Goal: Task Accomplishment & Management: Complete application form

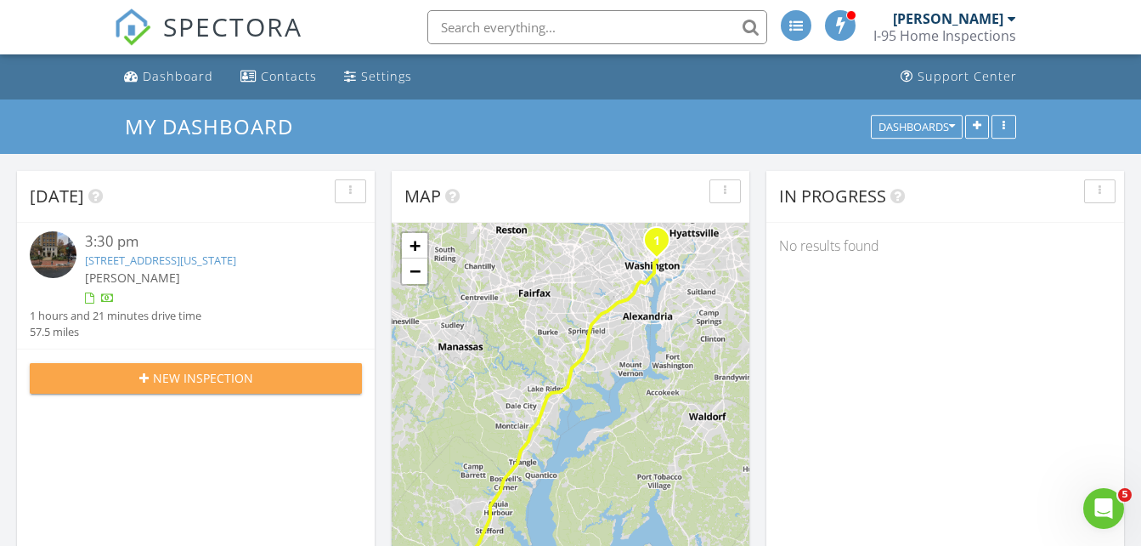
click at [189, 381] on span "New Inspection" at bounding box center [203, 378] width 100 height 18
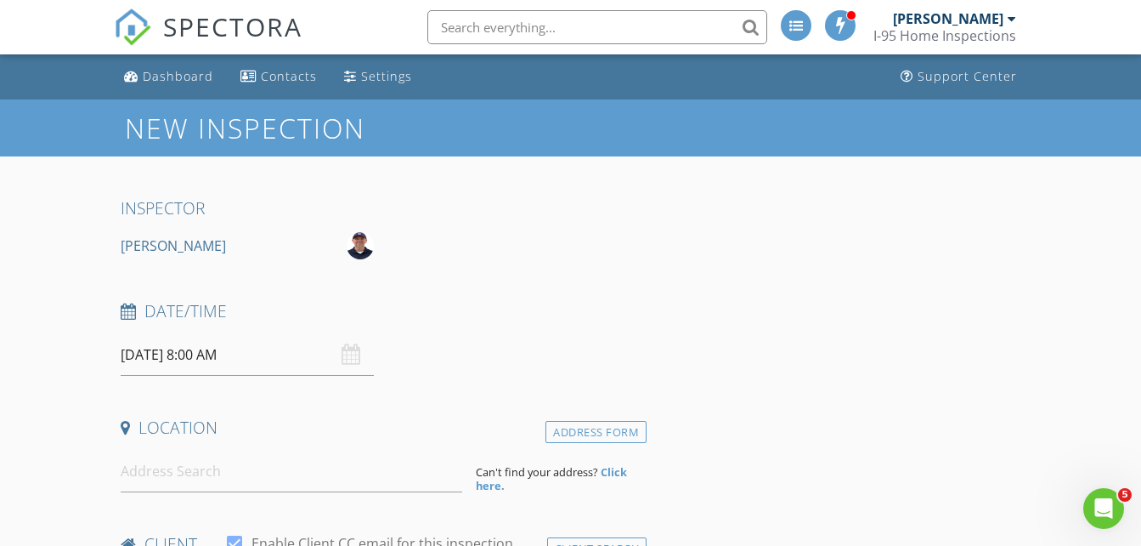
click at [356, 354] on div "[DATE] 8:00 AM" at bounding box center [247, 355] width 252 height 42
click at [294, 352] on input "[DATE] 8:00 AM" at bounding box center [247, 355] width 252 height 42
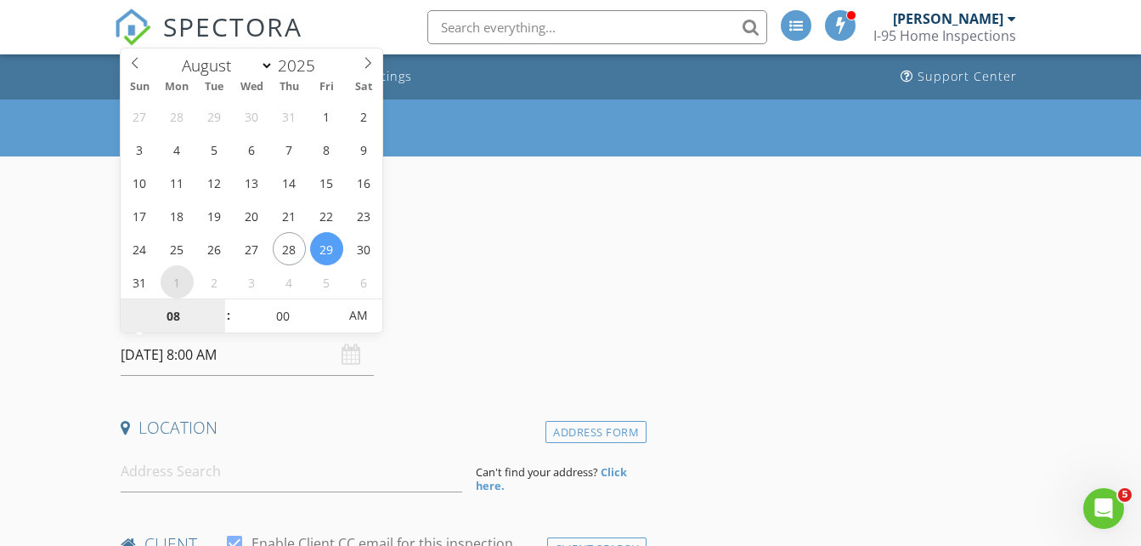
select select "8"
type input "[DATE] 8:00 AM"
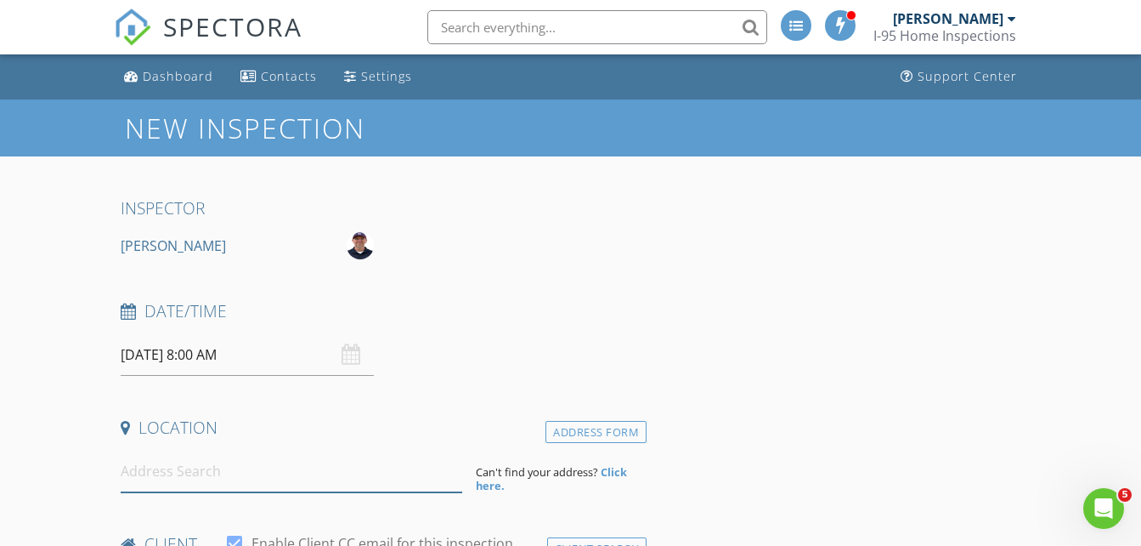
click at [225, 475] on input at bounding box center [292, 471] width 342 height 42
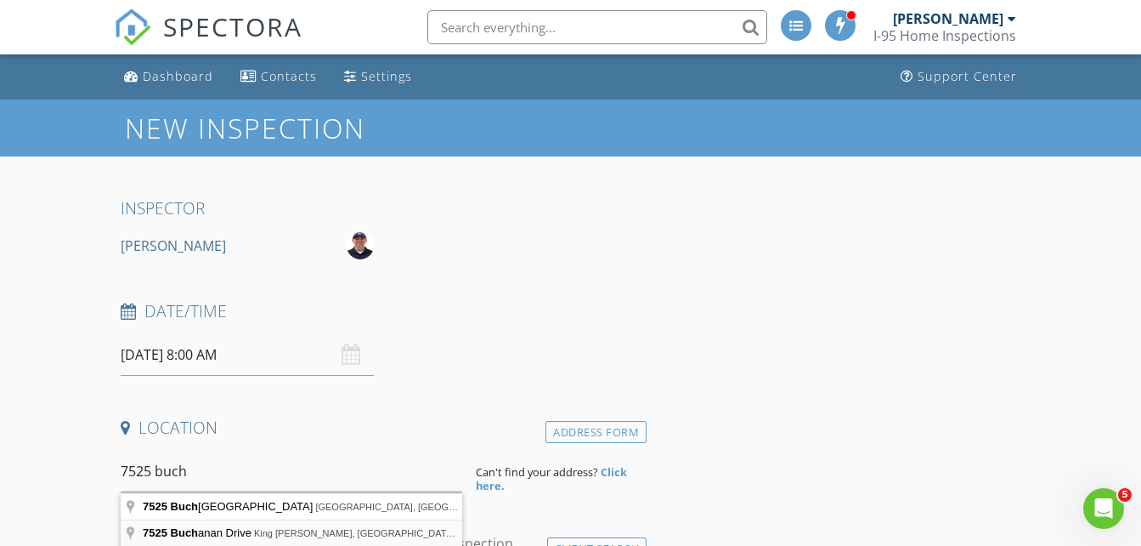
type input "[STREET_ADDRESS][PERSON_NAME][PERSON_NAME]"
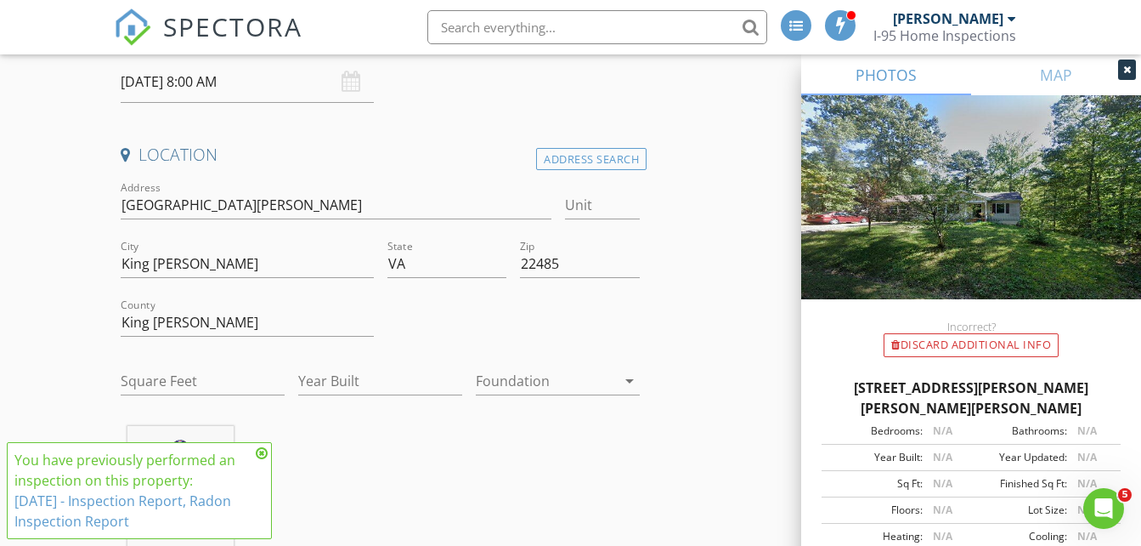
scroll to position [306, 0]
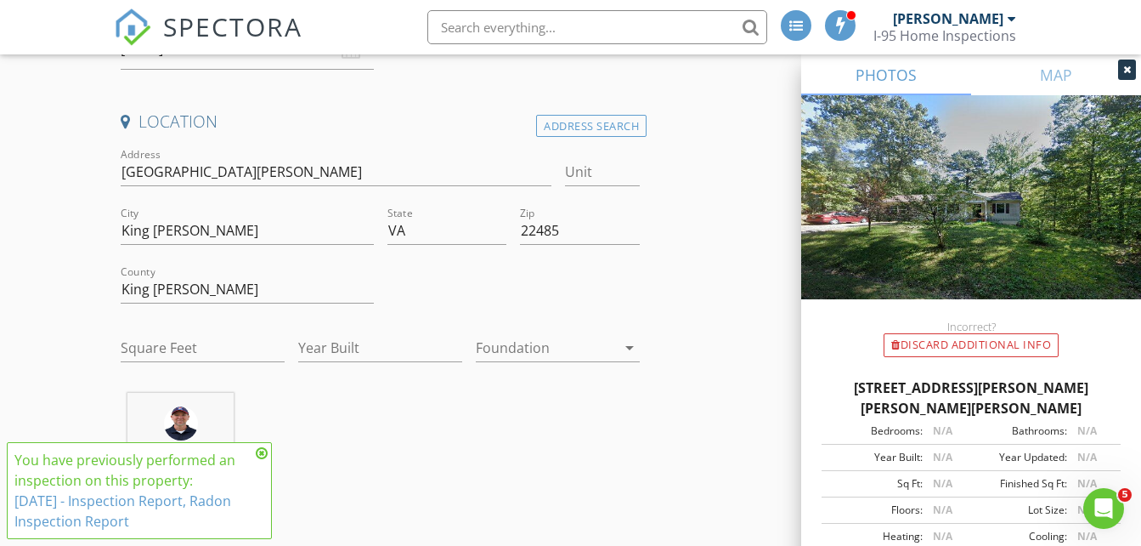
click at [292, 314] on div at bounding box center [247, 315] width 252 height 10
click at [145, 347] on input "Square Feet" at bounding box center [203, 348] width 164 height 28
type input "1456"
click at [363, 339] on input "Year Built" at bounding box center [380, 348] width 164 height 28
type input "2009"
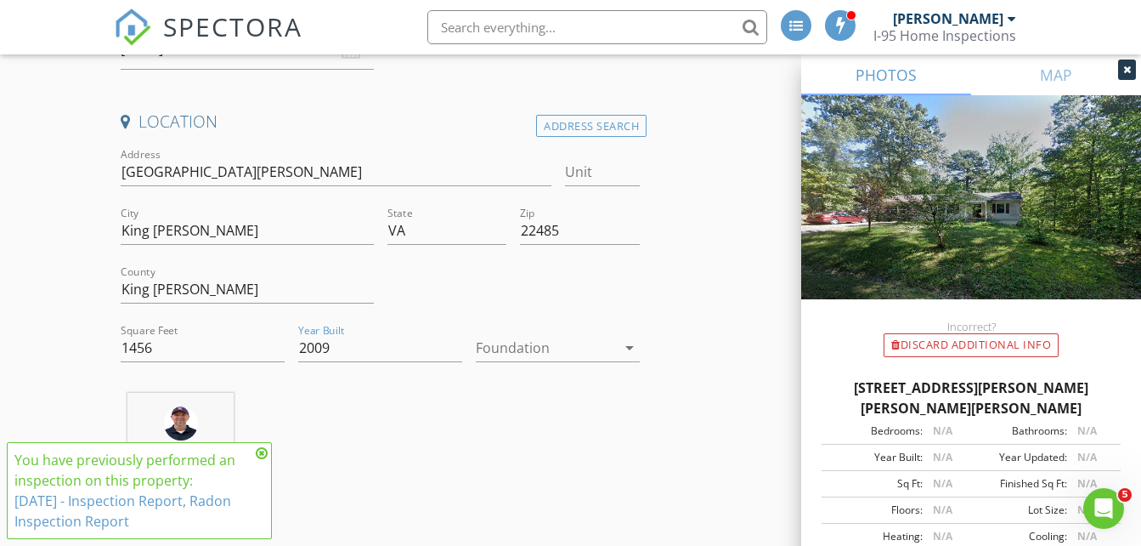
click at [625, 349] on icon "arrow_drop_down" at bounding box center [630, 347] width 20 height 20
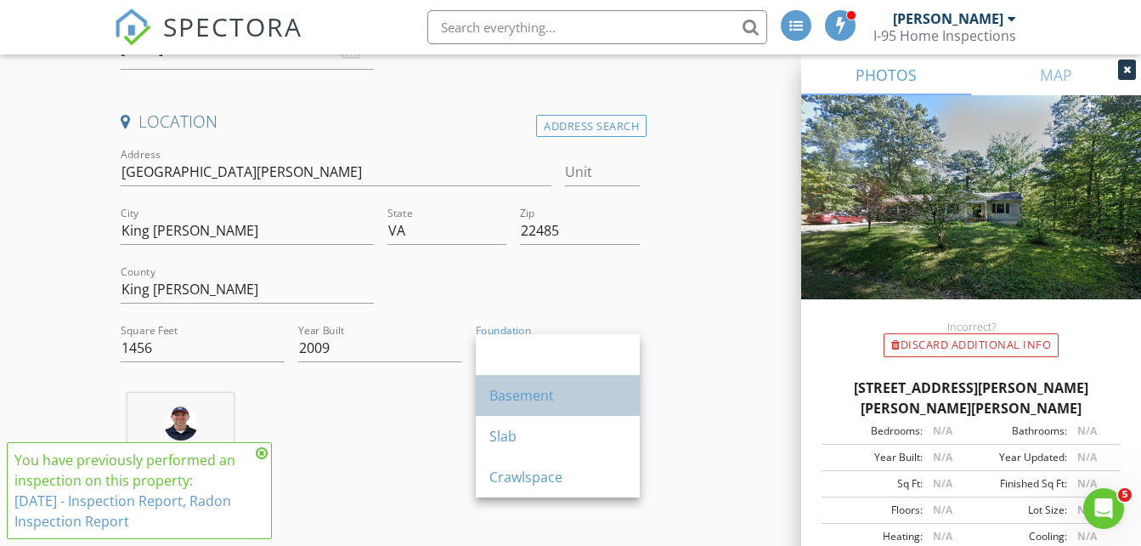
click at [540, 397] on div "Basement" at bounding box center [558, 395] width 137 height 20
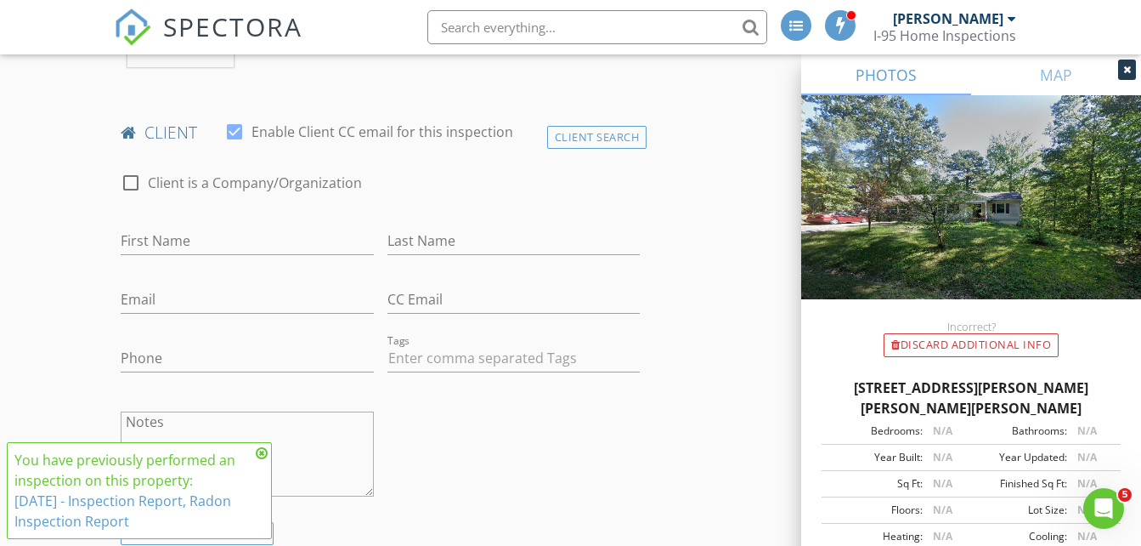
scroll to position [782, 0]
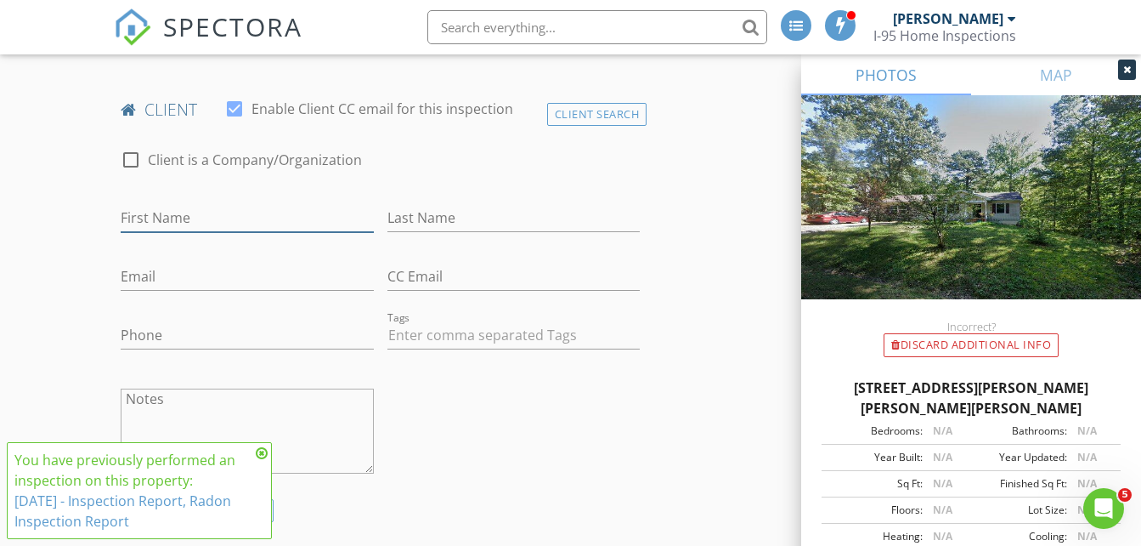
click at [193, 220] on input "First Name" at bounding box center [247, 218] width 252 height 28
click at [403, 224] on input "Last Name" at bounding box center [514, 218] width 252 height 28
click at [129, 220] on input "[PERSON_NAME]" at bounding box center [247, 218] width 252 height 28
type input "[PERSON_NAME]"
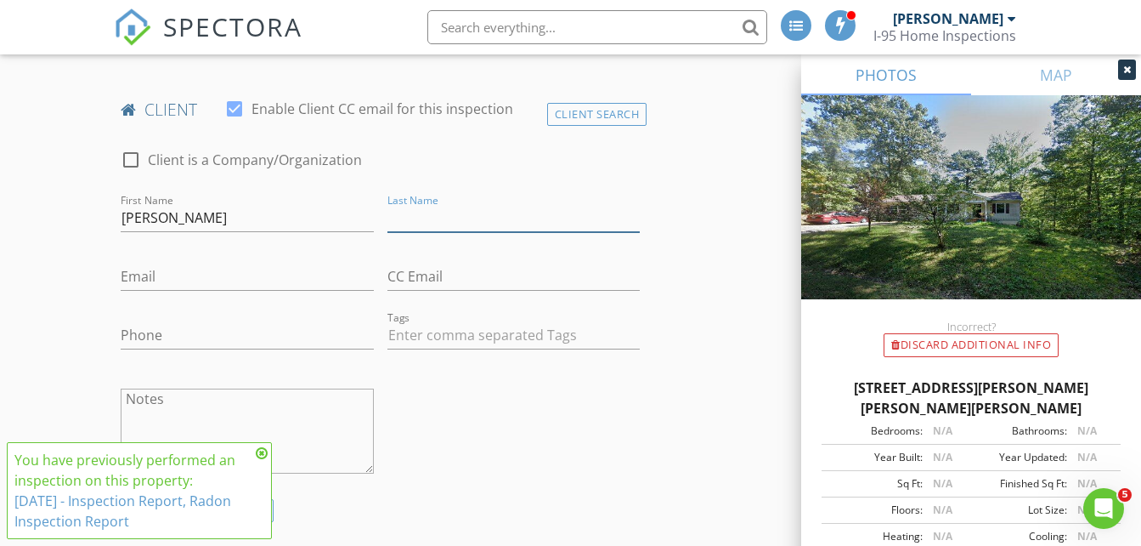
click at [397, 209] on input "Last Name" at bounding box center [514, 218] width 252 height 28
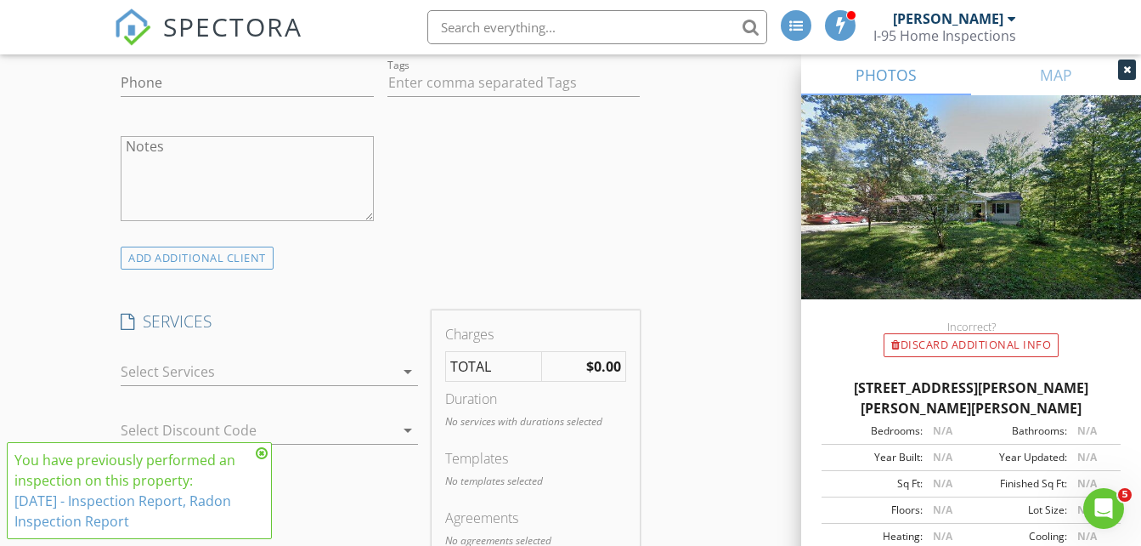
scroll to position [1088, 0]
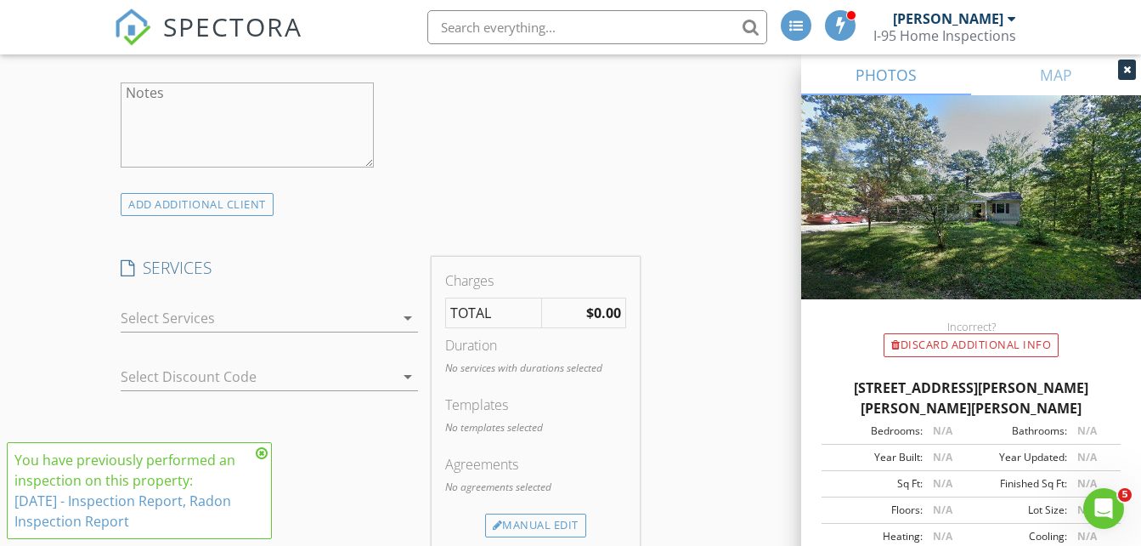
type input "[PERSON_NAME]"
click at [406, 320] on icon "arrow_drop_down" at bounding box center [408, 318] width 20 height 20
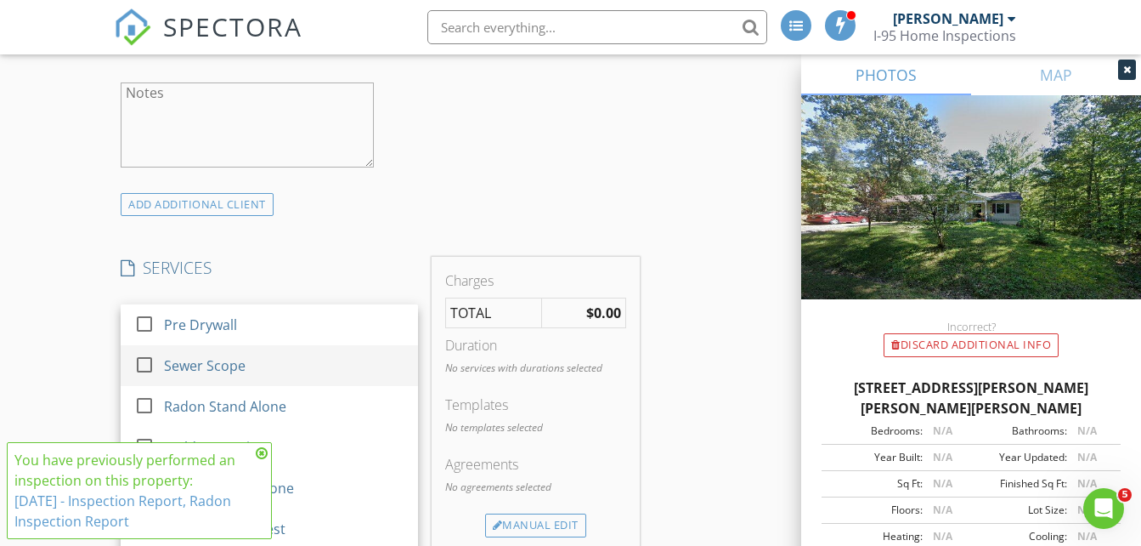
scroll to position [286, 0]
click at [260, 458] on icon at bounding box center [262, 453] width 12 height 14
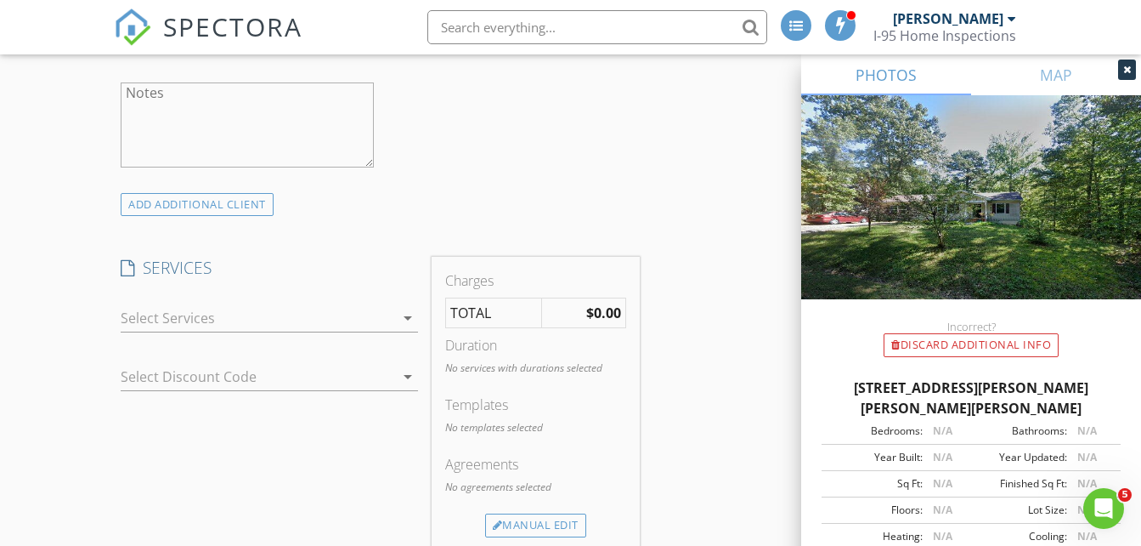
click at [407, 318] on icon "arrow_drop_down" at bounding box center [408, 318] width 20 height 20
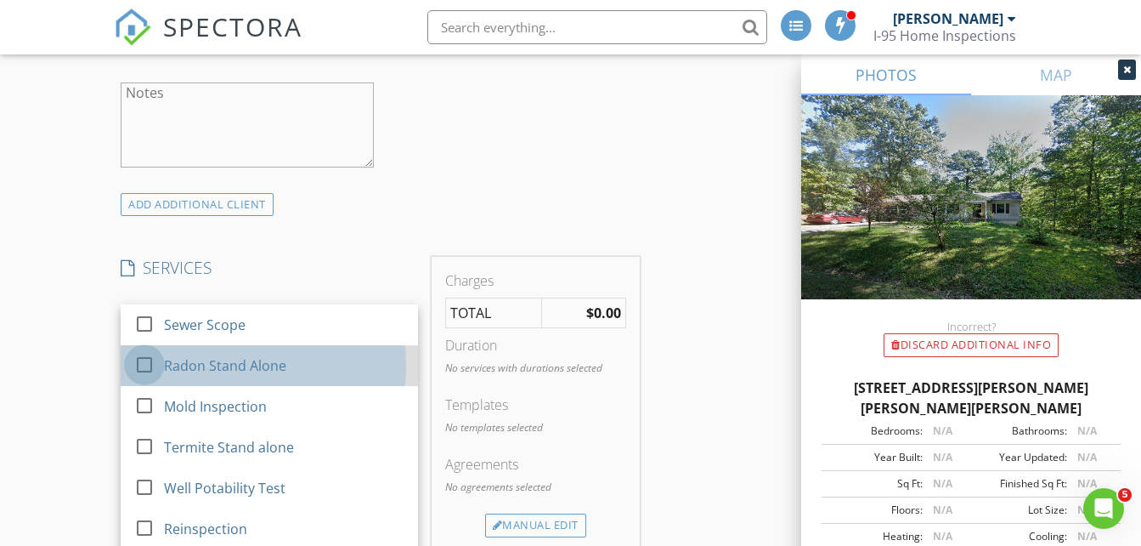
click at [148, 364] on div at bounding box center [144, 364] width 29 height 29
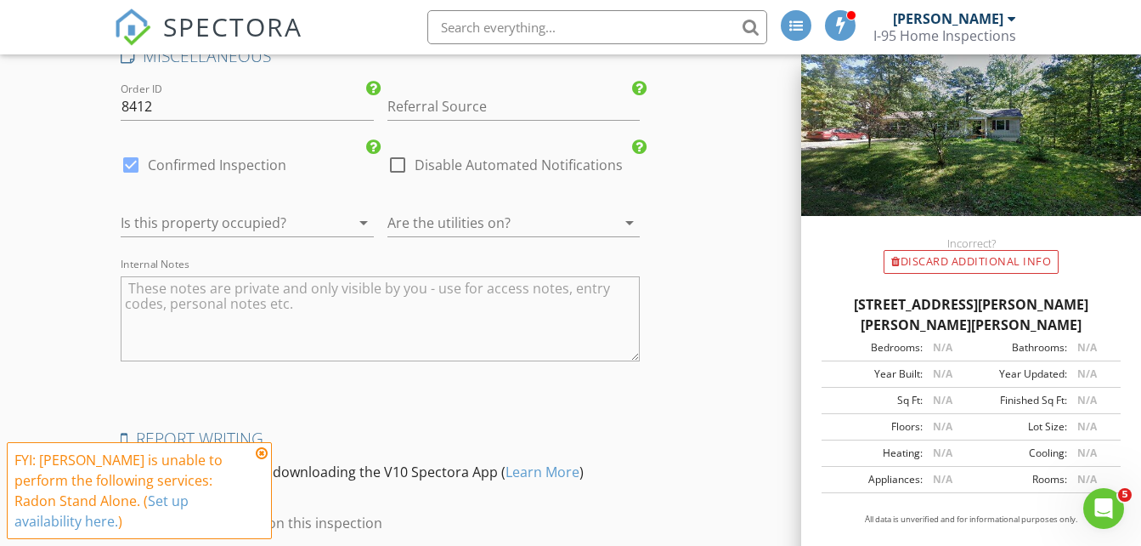
scroll to position [0, 0]
